Goal: Information Seeking & Learning: Find specific page/section

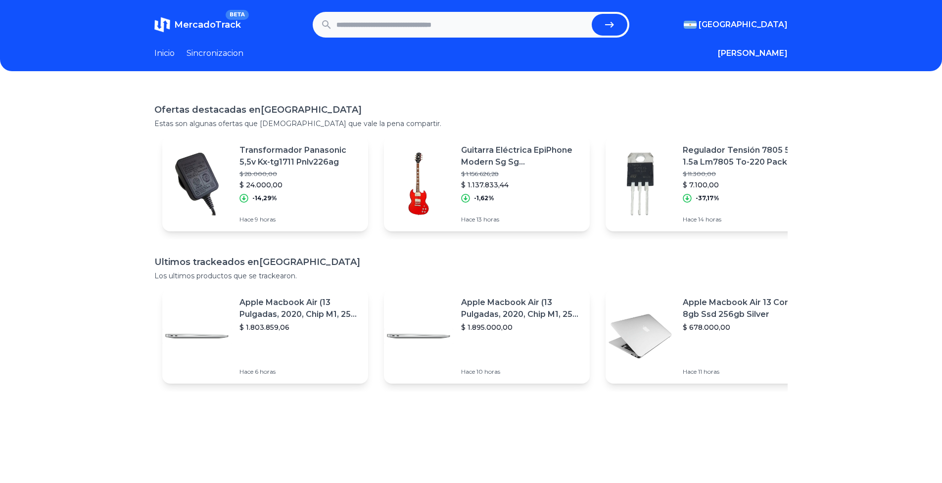
click at [232, 51] on link "Sincronizacion" at bounding box center [214, 53] width 57 height 12
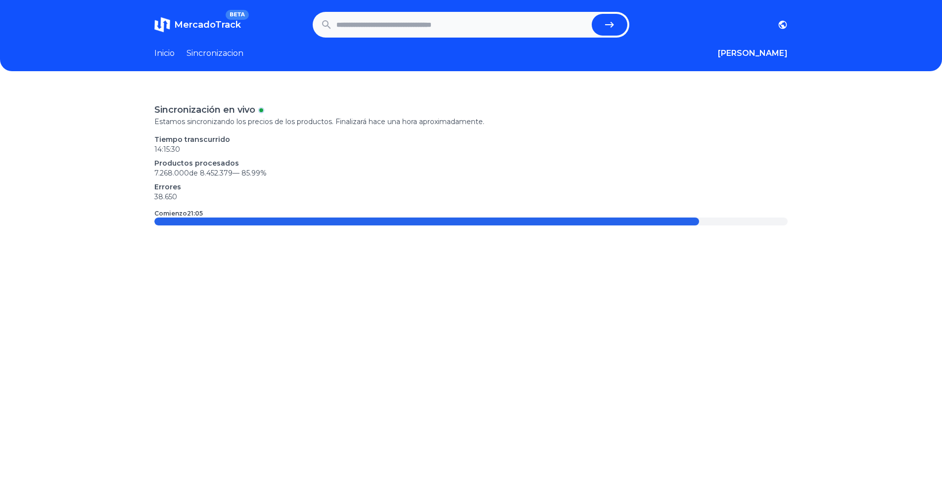
click at [173, 51] on link "Inicio" at bounding box center [164, 53] width 20 height 12
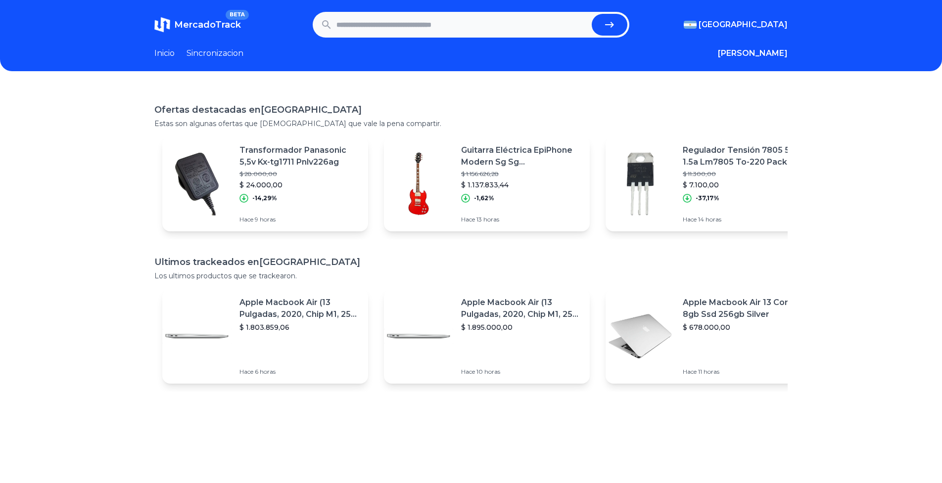
click at [414, 20] on input "text" at bounding box center [461, 25] width 251 height 22
click at [465, 24] on input "text" at bounding box center [461, 25] width 251 height 22
type input "**********"
click at [592, 14] on button "submit" at bounding box center [610, 25] width 36 height 22
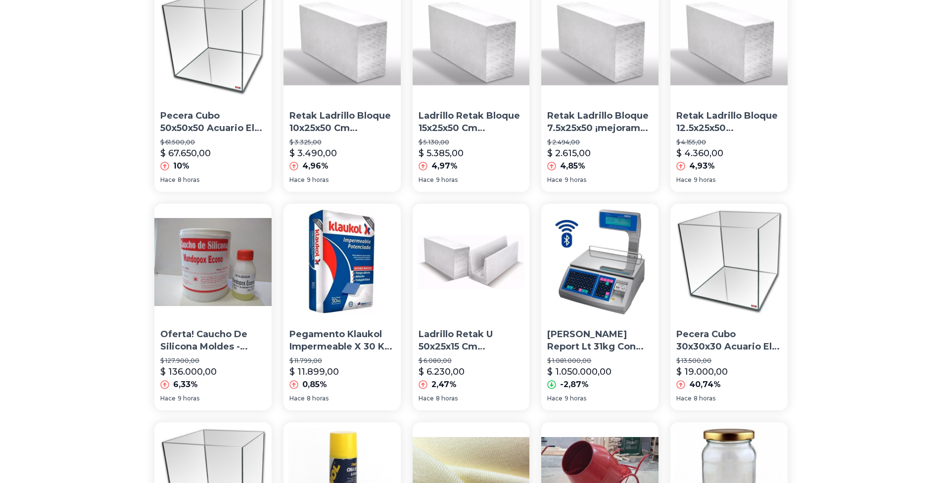
scroll to position [356, 0]
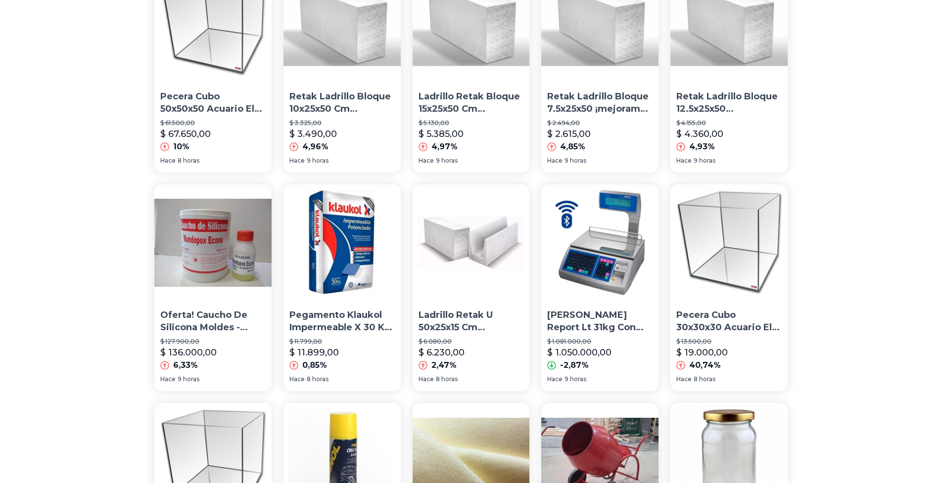
click at [752, 276] on img at bounding box center [728, 243] width 117 height 117
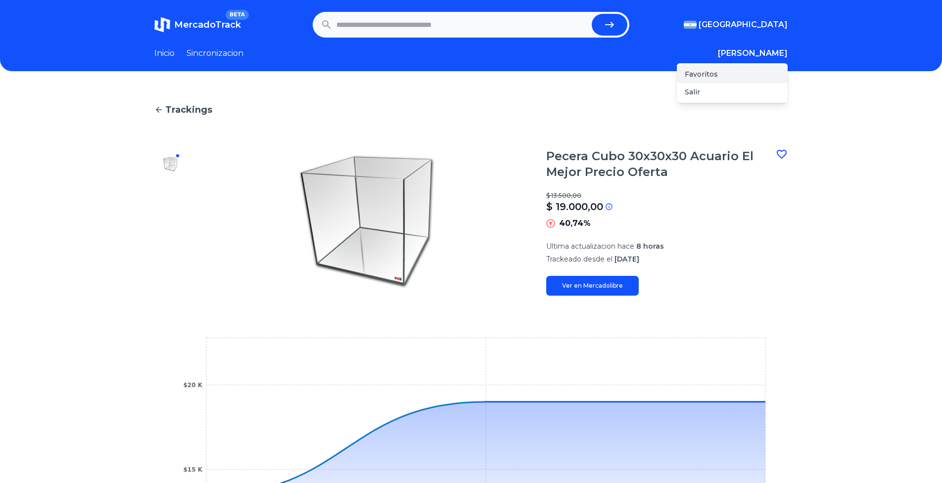
click at [752, 73] on div "Favoritos" at bounding box center [732, 74] width 111 height 18
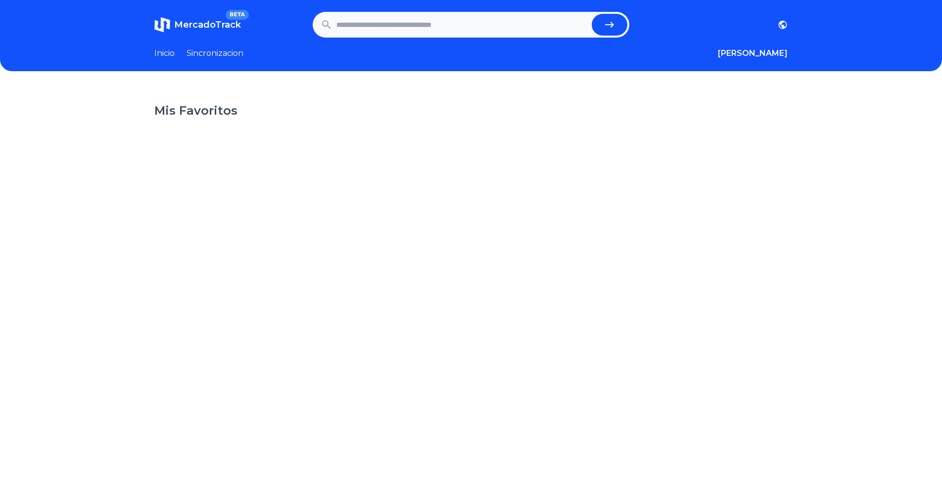
click at [269, 38] on header "MercadoTrack BETA [GEOGRAPHIC_DATA] [GEOGRAPHIC_DATA] [GEOGRAPHIC_DATA] [GEOGRA…" at bounding box center [471, 35] width 942 height 71
click at [157, 60] on header "MercadoTrack BETA [GEOGRAPHIC_DATA] [GEOGRAPHIC_DATA] [GEOGRAPHIC_DATA] [GEOGRA…" at bounding box center [471, 35] width 942 height 71
click at [163, 55] on link "Inicio" at bounding box center [164, 53] width 20 height 12
